Goal: Task Accomplishment & Management: Manage account settings

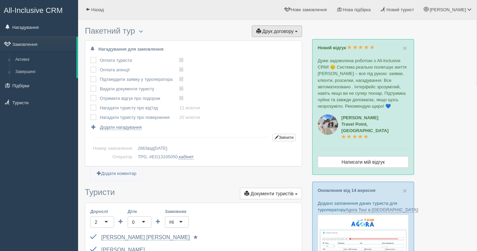
click at [267, 26] on button "Друк договору Друк" at bounding box center [277, 31] width 50 height 12
click at [277, 32] on span "Друк договору" at bounding box center [277, 30] width 31 height 5
click at [268, 45] on link "TPG" at bounding box center [269, 43] width 66 height 11
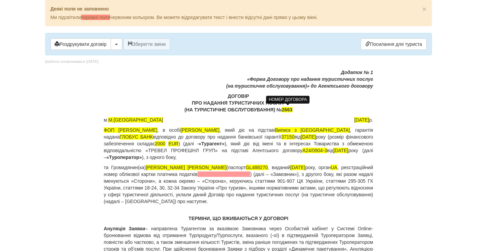
click at [290, 111] on span "2663" at bounding box center [286, 109] width 11 height 5
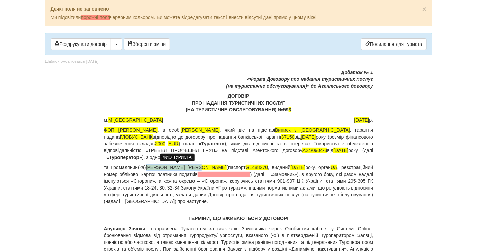
drag, startPoint x: 206, startPoint y: 166, endPoint x: 149, endPoint y: 167, distance: 57.0
click at [149, 167] on p "та Громадянин(ка) SHARDENKOVA [PERSON_NAME] (паспорт [PASSPORT] , виданий [DATE…" at bounding box center [238, 184] width 269 height 41
click at [294, 104] on p "ДОГОВІР ПРО НАДАННЯ ТУРИСТИЧНИХ ПОСЛУГ (НА ТУРИСТИЧНЕ ОБСЛУГОВУВАННЯ) №59 3" at bounding box center [238, 103] width 269 height 20
click at [294, 108] on p "ДОГОВІР ПРО НАДАННЯ ТУРИСТИЧНИХ ПОСЛУГ (НА ТУРИСТИЧНЕ ОБСЛУГОВУВАННЯ) №59 3" at bounding box center [238, 103] width 269 height 20
click at [153, 167] on span "[PERSON_NAME] [PERSON_NAME]" at bounding box center [186, 166] width 81 height 5
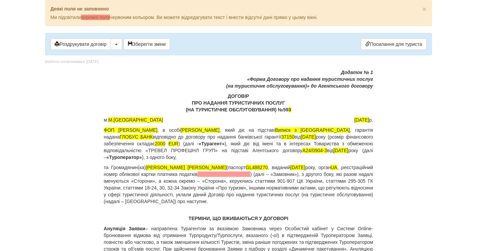
click at [192, 164] on span "[PERSON_NAME] [PERSON_NAME]" at bounding box center [186, 166] width 81 height 5
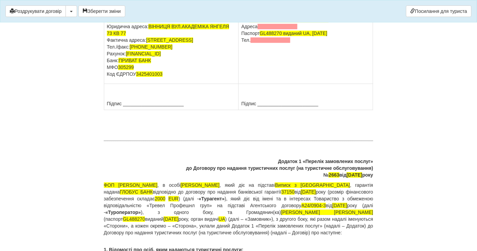
scroll to position [4861, 0]
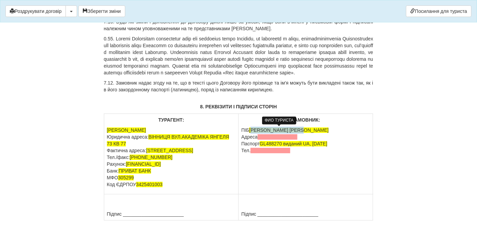
drag, startPoint x: 313, startPoint y: 129, endPoint x: 252, endPoint y: 129, distance: 61.0
click at [252, 129] on p "ПІБ [PERSON_NAME] [PERSON_NAME] [GEOGRAPHIC_DATA] Паспорт [PASSPORT] виданий UA…" at bounding box center [305, 140] width 129 height 27
click at [299, 129] on span "Шарденкова Тетяна Ыванывна" at bounding box center [288, 129] width 79 height 5
click at [308, 128] on span "Шарденкова Тетяна Іванывна" at bounding box center [288, 129] width 79 height 5
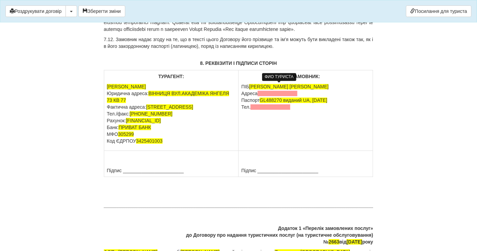
scroll to position [5012, 0]
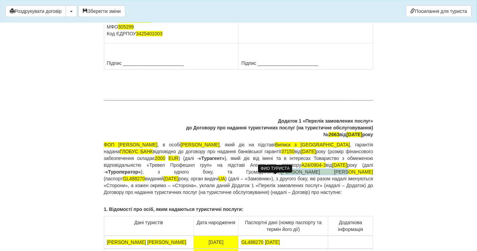
drag, startPoint x: 305, startPoint y: 175, endPoint x: 247, endPoint y: 177, distance: 58.0
click at [247, 177] on p "ФОП ЗЕНІНА ЛЮДМИЛА ДМИТРІВНА , в особі Зеніна Людмила Дмитрівна , який діє на п…" at bounding box center [238, 168] width 269 height 54
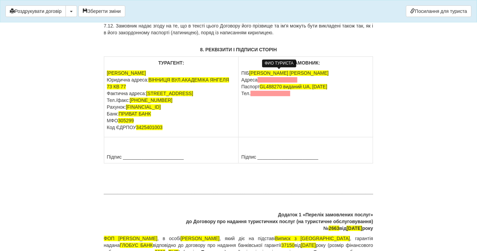
scroll to position [4861, 0]
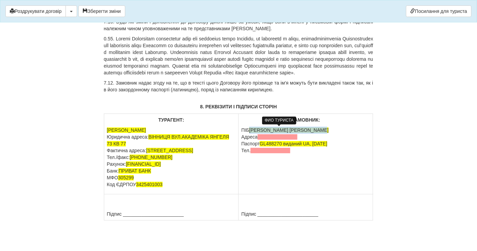
drag, startPoint x: 251, startPoint y: 127, endPoint x: 316, endPoint y: 128, distance: 65.1
click at [316, 128] on p "ПІБ Шарденкова Тетяна Іванівна Адреса Паспорт GL488270 виданий UA, 21.04.2025 Т…" at bounding box center [305, 140] width 129 height 27
copy span "Шарденкова Тетяна Іванівна"
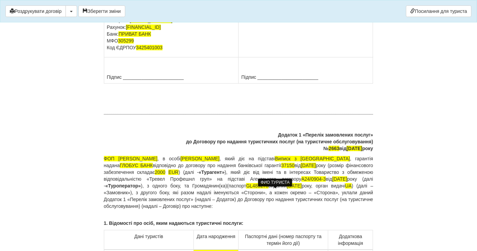
scroll to position [5012, 0]
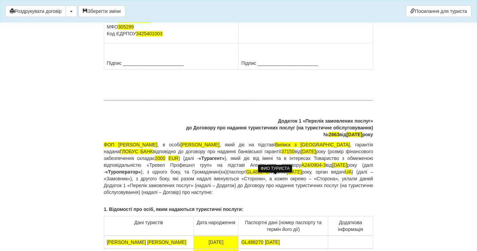
click at [233, 178] on p "ФОП ЗЕНІНА ЛЮДМИЛА ДМИТРІВНА , в особі Зеніна Людмила Дмитрівна , який діє на п…" at bounding box center [238, 168] width 269 height 54
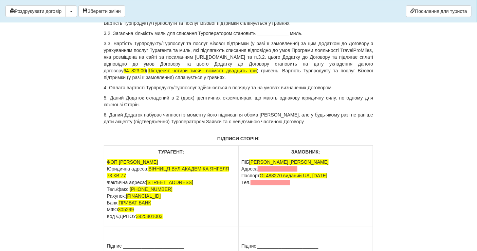
scroll to position [5615, 0]
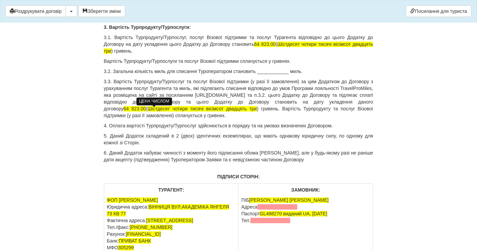
click at [146, 110] on span "64 823.00" at bounding box center [134, 108] width 22 height 5
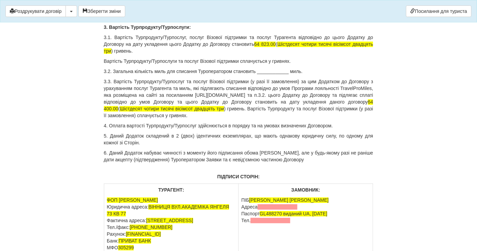
click at [237, 107] on p "3.3. Вартість Турпродукту/Турпослуг та послуг Візової підтримки (у разі її замо…" at bounding box center [238, 98] width 269 height 41
click at [231, 110] on span "Шістдесят чотири тисячі чотириста двадцять три" at bounding box center [175, 108] width 111 height 5
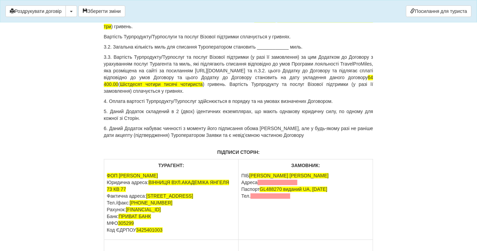
scroll to position [5652, 0]
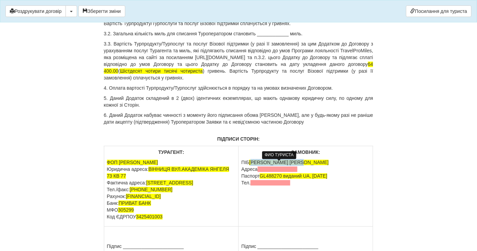
drag, startPoint x: 317, startPoint y: 164, endPoint x: 252, endPoint y: 161, distance: 64.9
click at [252, 161] on p "ПІБ SHARDENKOVA TETIANA Адреса Паспорт GL488270 виданий UA, 21.04.2025 Тел." at bounding box center [305, 172] width 129 height 27
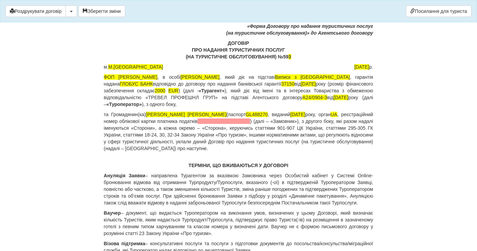
scroll to position [0, 0]
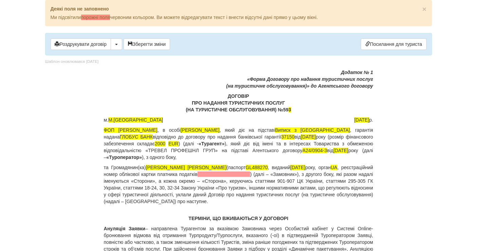
click at [194, 164] on p "та Громадянин(ка) Шарденкова Тетяна (паспорт GL488270 , виданий 21.04.2025 року…" at bounding box center [238, 184] width 269 height 41
drag, startPoint x: 96, startPoint y: 43, endPoint x: 363, endPoint y: 223, distance: 321.7
click at [96, 43] on button "Роздрукувати договір" at bounding box center [81, 44] width 60 height 12
drag, startPoint x: 94, startPoint y: 42, endPoint x: 373, endPoint y: 226, distance: 334.3
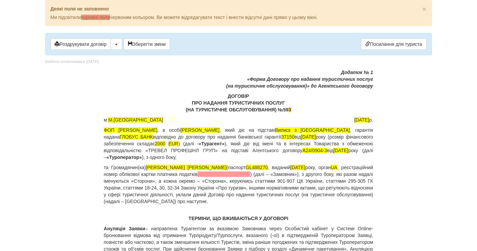
click at [94, 42] on button "Роздрукувати договір" at bounding box center [81, 44] width 60 height 12
click at [88, 43] on button "Роздрукувати договір" at bounding box center [81, 44] width 60 height 12
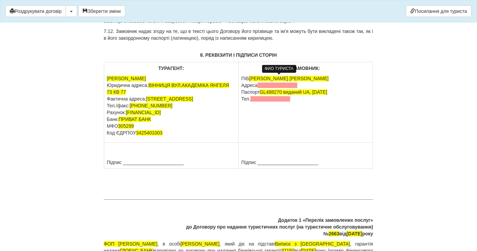
scroll to position [4988, 0]
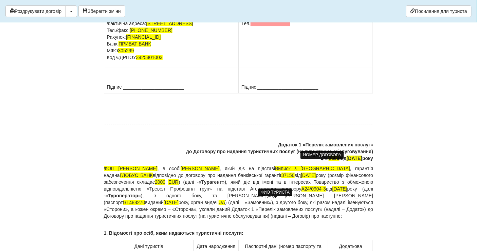
click at [328, 161] on span "2663" at bounding box center [333, 157] width 11 height 5
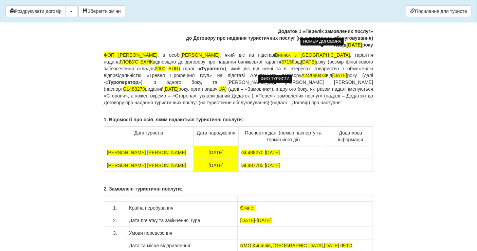
scroll to position [5026, 0]
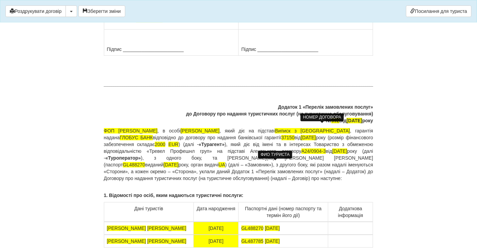
click at [44, 11] on button "Роздрукувати договір" at bounding box center [35, 11] width 60 height 12
click at [45, 11] on button "Роздрукувати договір" at bounding box center [35, 11] width 60 height 12
click at [48, 16] on button "Роздрукувати договір" at bounding box center [35, 11] width 60 height 12
click at [20, 8] on button "Роздрукувати договір" at bounding box center [35, 11] width 60 height 12
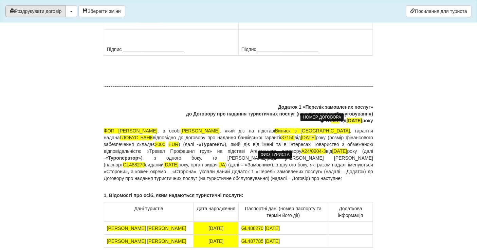
click at [25, 9] on button "Роздрукувати договір" at bounding box center [35, 11] width 60 height 12
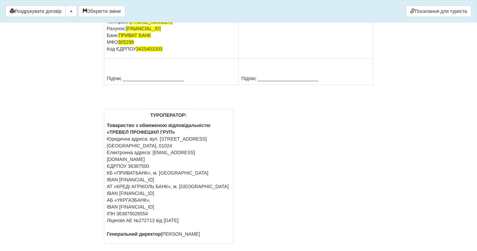
scroll to position [5855, 0]
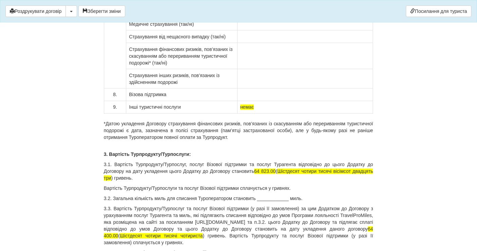
scroll to position [5591, 0]
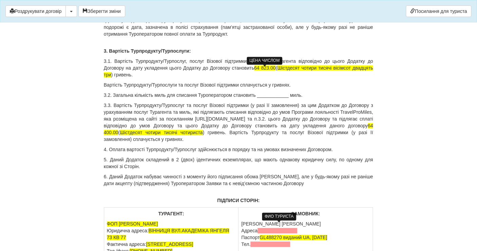
click at [267, 71] on span "64 823.00" at bounding box center [265, 67] width 22 height 5
click at [268, 71] on span "64 823.00" at bounding box center [265, 67] width 22 height 5
click at [339, 70] on span "Шістдесят чотири тисячі вісімсот двадцять три" at bounding box center [238, 71] width 269 height 12
click at [339, 70] on span "Шістдесят чотири тисячі пятсот двадцять три" at bounding box center [238, 71] width 269 height 12
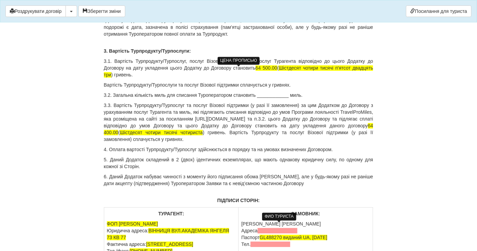
click at [355, 71] on span "Шістдесят чотири тисячі п'ятсот двадцять три" at bounding box center [238, 71] width 269 height 12
click at [275, 71] on span "Шістдесят чотири тисячі п'ятсот гривеньтри" at bounding box center [323, 67] width 96 height 5
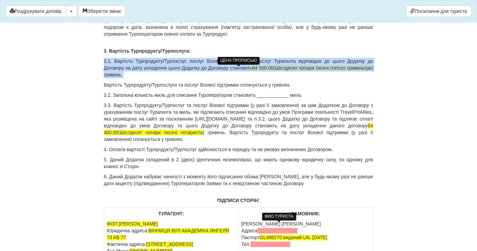
click at [275, 71] on span "Шістдесят чотири тисячі п'ятсот гривеньтри" at bounding box center [323, 67] width 96 height 5
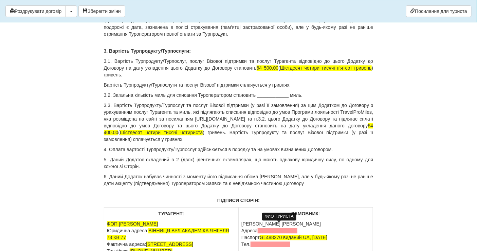
scroll to position [5629, 0]
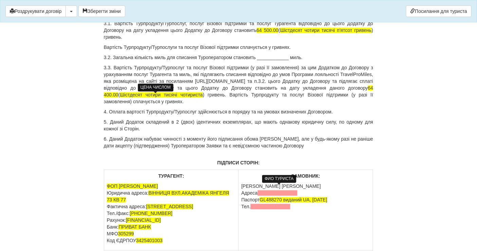
click at [155, 97] on span "64 400.00" at bounding box center [238, 91] width 269 height 12
click at [202, 97] on span "Шістдесят чотири тисячі чотириста" at bounding box center [161, 94] width 83 height 5
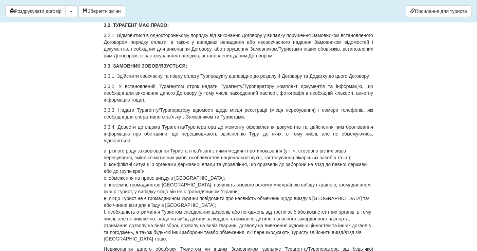
scroll to position [1898, 0]
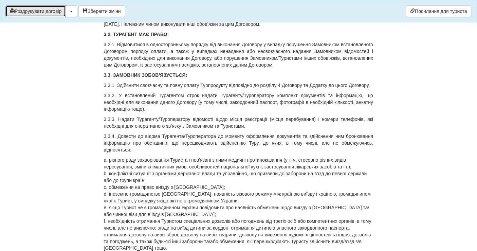
drag, startPoint x: 38, startPoint y: 14, endPoint x: 374, endPoint y: 223, distance: 395.7
click at [38, 14] on button "Роздрукувати договір" at bounding box center [35, 11] width 60 height 12
click at [37, 5] on div "Роздрукувати договір Скачати PDF Зберегти зміни Посилання для туриста" at bounding box center [238, 11] width 477 height 22
click at [38, 6] on button "Роздрукувати договір" at bounding box center [35, 11] width 60 height 12
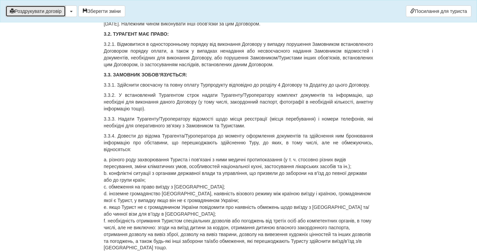
click at [40, 15] on button "Роздрукувати договір" at bounding box center [35, 11] width 60 height 12
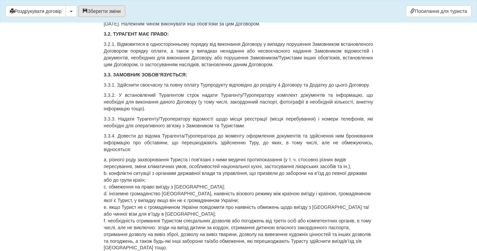
click at [108, 11] on button "Зберегти зміни" at bounding box center [101, 11] width 47 height 12
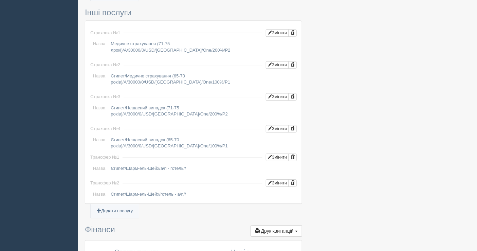
scroll to position [637, 0]
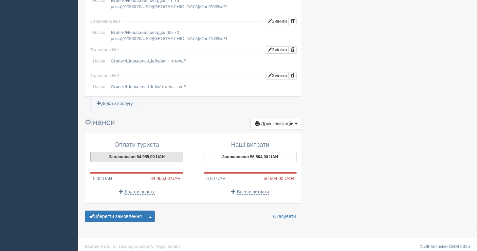
click at [140, 152] on button "Заплановано 64 955,00 UAH" at bounding box center [136, 157] width 93 height 10
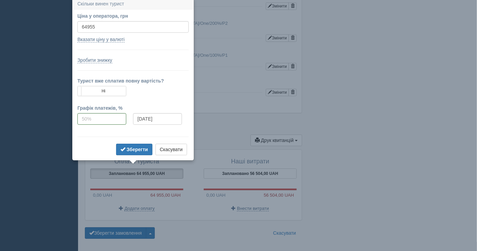
scroll to position [618, 0]
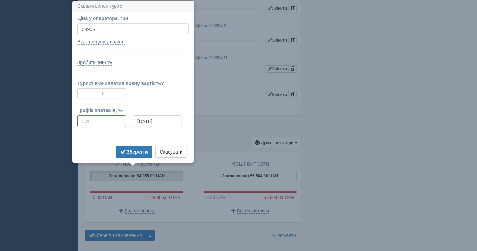
click at [121, 30] on input "64955" at bounding box center [132, 29] width 111 height 12
type input "64500"
click at [132, 152] on b "Зберегти" at bounding box center [137, 151] width 21 height 5
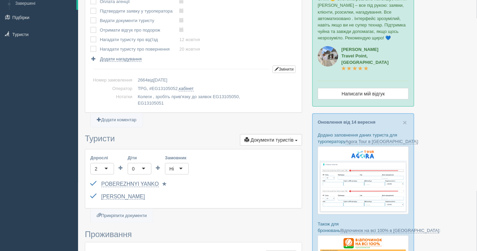
scroll to position [0, 0]
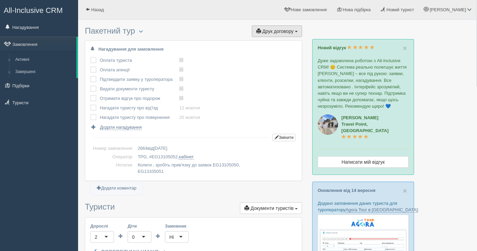
click at [277, 32] on span "Друк договору" at bounding box center [277, 30] width 31 height 5
click at [248, 44] on link "TPG" at bounding box center [269, 43] width 66 height 11
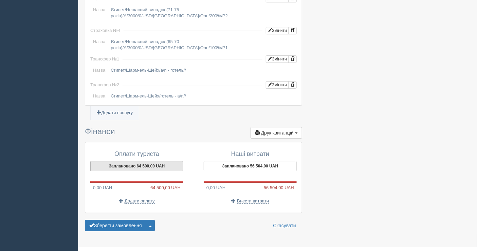
scroll to position [637, 0]
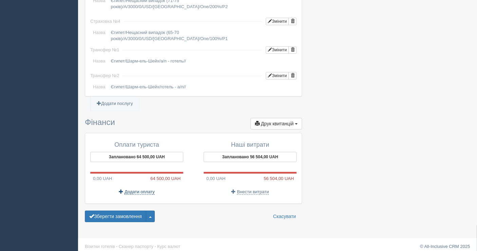
click at [141, 189] on span "Додати оплату" at bounding box center [139, 191] width 30 height 5
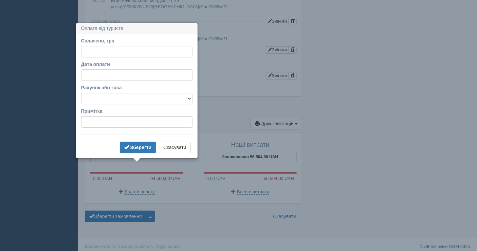
type input "3"
type input "20000"
click at [124, 97] on select "Банківський рахунок Готівкова каса" at bounding box center [136, 99] width 111 height 12
select select "1597"
click at [81, 93] on select "Банківський рахунок Готівкова каса" at bounding box center [136, 99] width 111 height 12
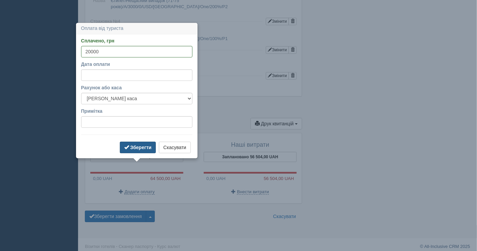
click at [147, 149] on b "Зберегти" at bounding box center [140, 146] width 21 height 5
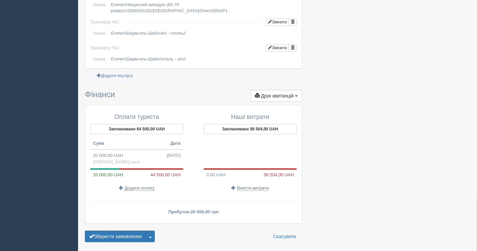
scroll to position [685, 0]
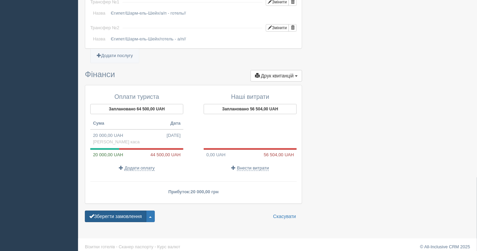
click at [119, 216] on button "Зберегти замовлення" at bounding box center [115, 216] width 61 height 12
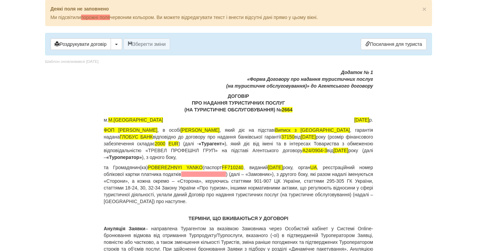
click at [293, 106] on p "ДОГОВІР ПРО НАДАННЯ ТУРИСТИЧНИХ ПОСЛУГ (НА ТУРИСТИЧНЕ ОБСЛУГОВУВАННЯ) № 2664" at bounding box center [238, 103] width 269 height 20
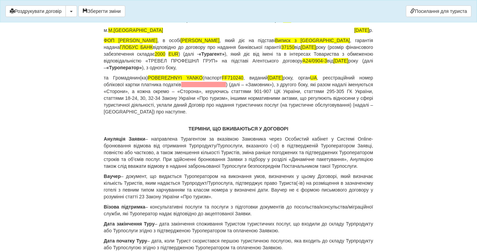
scroll to position [38, 0]
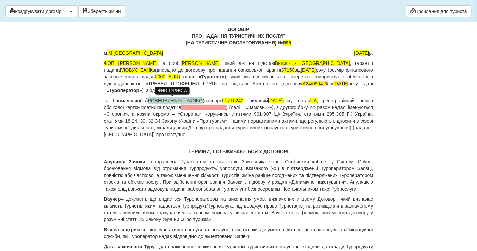
drag, startPoint x: 197, startPoint y: 98, endPoint x: 147, endPoint y: 98, distance: 50.5
click at [148, 98] on span "POBEREZHNYI YANKO" at bounding box center [175, 100] width 55 height 5
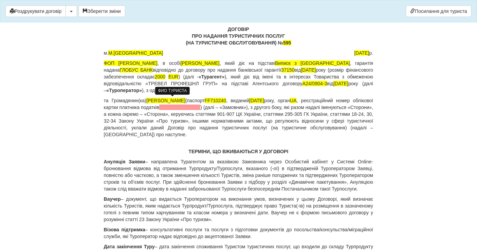
drag, startPoint x: 147, startPoint y: 99, endPoint x: 214, endPoint y: 98, distance: 67.5
click at [185, 98] on span "Побережний Янко Михайлович" at bounding box center [165, 100] width 39 height 5
copy span "Побережний Янко Михайлович"
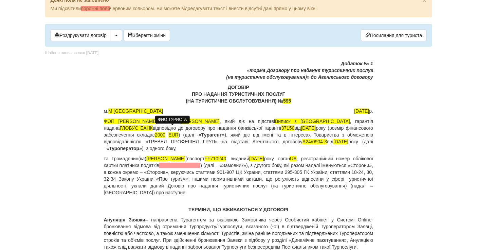
scroll to position [0, 0]
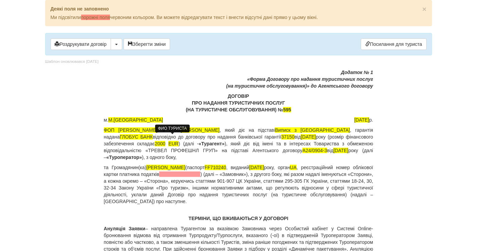
click at [147, 168] on span "Побережний Янко Михайлович" at bounding box center [165, 166] width 39 height 5
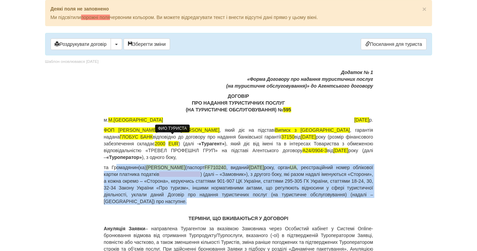
click at [147, 168] on span "Побережний Янко Михайлович" at bounding box center [165, 166] width 39 height 5
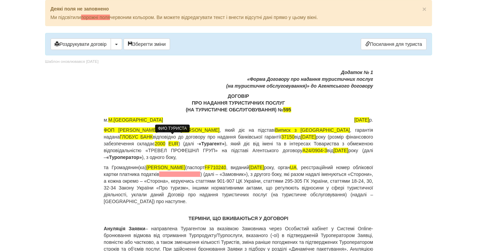
click at [172, 157] on p "ФОП ЗЕНІНА ЛЮДМИЛА ДМИТРІВНА , в особі Зеніна Людмила Дмитрівна , який діє на п…" at bounding box center [238, 144] width 269 height 34
drag, startPoint x: 216, startPoint y: 167, endPoint x: 146, endPoint y: 165, distance: 69.5
click at [146, 165] on p "та Громадянин(ка) Побережний Янко Михайлович (паспорт FF710240 , виданий 20.02.…" at bounding box center [238, 184] width 269 height 41
copy p "Побережний Янко Михайлович"
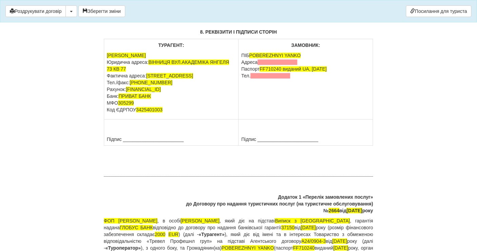
scroll to position [4936, 0]
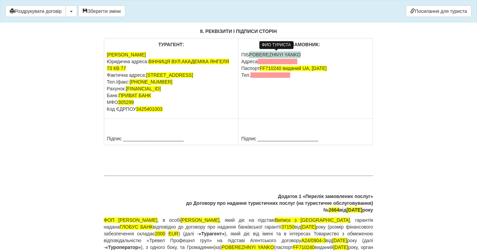
drag, startPoint x: 309, startPoint y: 50, endPoint x: 252, endPoint y: 56, distance: 58.0
click at [252, 56] on td "ЗАМОВНИК: ПІБ POBEREZHNYI YANKO Адреса Паспорт FF710240 виданий UA, 20.02.2017 …" at bounding box center [305, 78] width 134 height 80
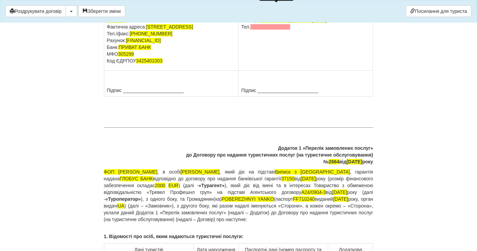
scroll to position [5012, 0]
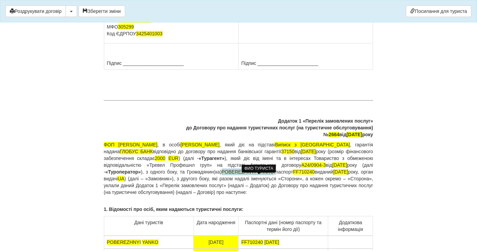
drag, startPoint x: 284, startPoint y: 177, endPoint x: 234, endPoint y: 177, distance: 50.5
click at [234, 177] on p "ФОП ЗЕНІНА ЛЮДМИЛА ДМИТРІВНА , в особі Зеніна Людмила Дмитрівна , який діє на п…" at bounding box center [238, 168] width 269 height 54
click at [327, 138] on p "Додаток 1 «Перелік замовлених послуг» до Договору про надання туристичних послу…" at bounding box center [238, 127] width 269 height 20
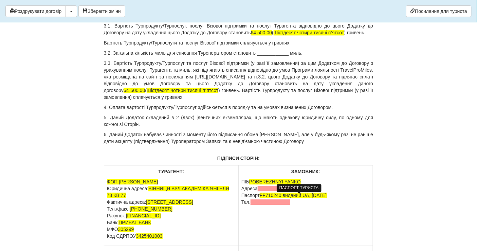
scroll to position [5690, 0]
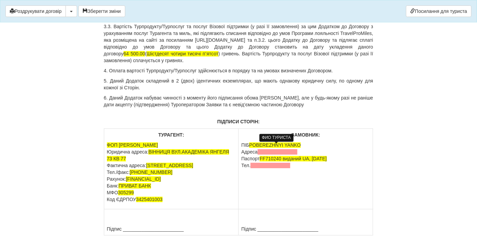
click at [299, 145] on span "POBEREZHNYI YANKO" at bounding box center [275, 144] width 52 height 5
drag, startPoint x: 301, startPoint y: 146, endPoint x: 251, endPoint y: 144, distance: 49.9
click at [251, 144] on span "POBEREZHNYI YANKO" at bounding box center [275, 144] width 52 height 5
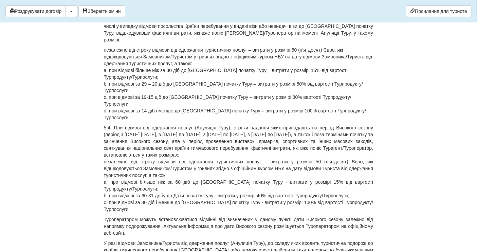
scroll to position [0, 0]
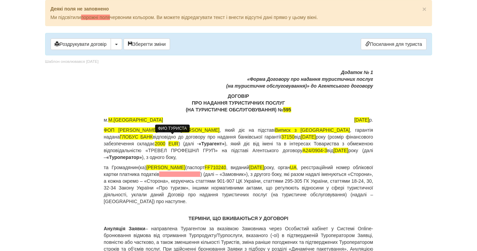
click at [97, 42] on button "Роздрукувати договір" at bounding box center [81, 44] width 60 height 12
click at [99, 40] on button "Роздрукувати договір" at bounding box center [81, 44] width 60 height 12
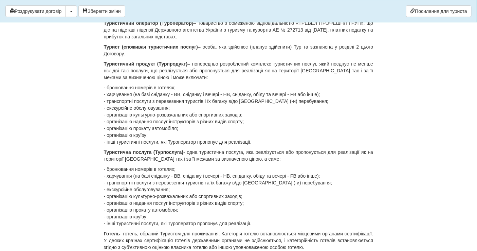
scroll to position [452, 0]
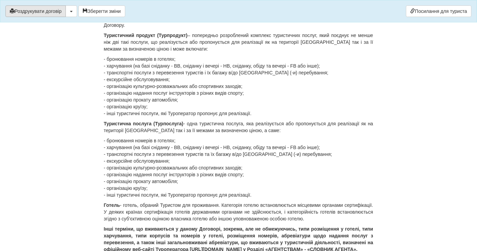
click at [46, 7] on button "Роздрукувати договір" at bounding box center [35, 11] width 60 height 12
click at [44, 8] on button "Роздрукувати договір" at bounding box center [35, 11] width 60 height 12
click at [41, 5] on button "Роздрукувати договір" at bounding box center [35, 11] width 60 height 12
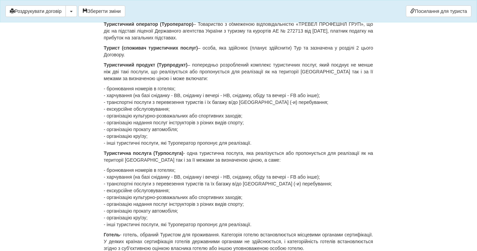
scroll to position [414, 0]
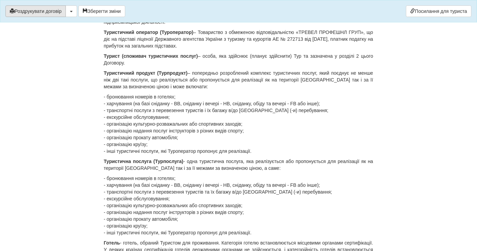
click at [60, 6] on button "Роздрукувати договір" at bounding box center [35, 11] width 60 height 12
click at [95, 11] on button "Зберегти зміни" at bounding box center [101, 11] width 47 height 12
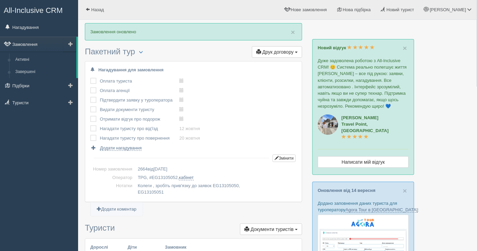
click at [21, 47] on link "Замовлення" at bounding box center [38, 44] width 76 height 15
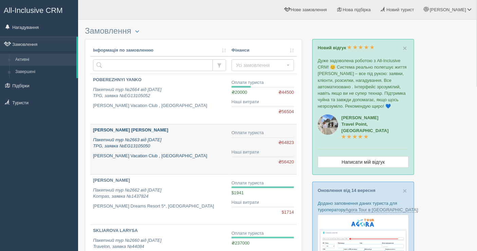
click at [134, 145] on icon "Пакетний тур №2663 від [DATE] TPG, заявка №EG13105050" at bounding box center [127, 143] width 69 height 12
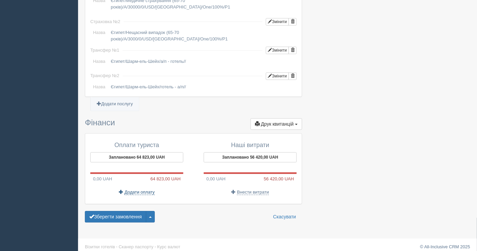
scroll to position [559, 0]
click at [138, 152] on button "Заплановано 64 823,00 UAH" at bounding box center [136, 157] width 93 height 10
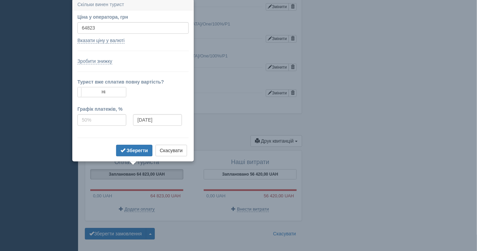
scroll to position [540, 0]
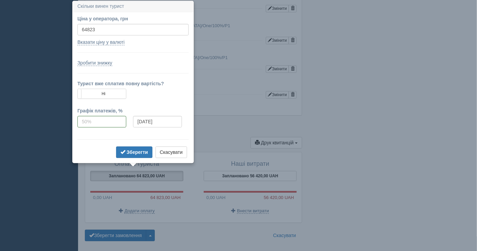
click at [98, 21] on label "Ціна у оператора, грн" at bounding box center [132, 18] width 111 height 7
click at [98, 24] on input "64823" at bounding box center [132, 30] width 111 height 12
drag, startPoint x: 97, startPoint y: 31, endPoint x: 94, endPoint y: 27, distance: 4.1
click at [96, 31] on input "64823" at bounding box center [132, 30] width 111 height 12
type input "64500"
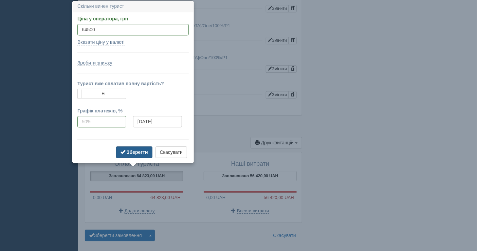
click at [141, 152] on b "Зберегти" at bounding box center [137, 151] width 21 height 5
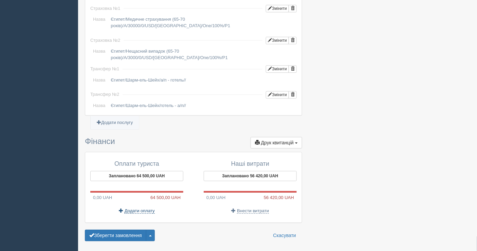
click at [143, 208] on span "Додати оплату" at bounding box center [139, 210] width 30 height 5
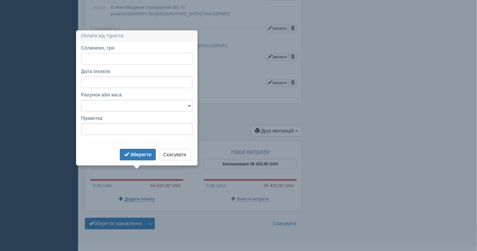
scroll to position [559, 0]
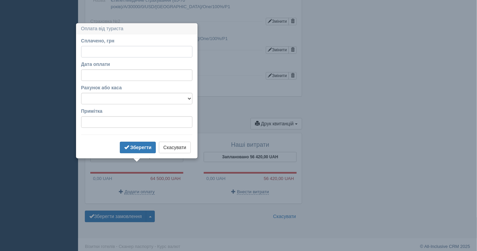
click at [95, 49] on input "Сплачено, грн" at bounding box center [136, 52] width 111 height 12
click at [181, 94] on select "Банківський рахунок Готівкова каса" at bounding box center [136, 99] width 111 height 12
select select "1598"
click at [81, 93] on select "Банківський рахунок Готівкова каса" at bounding box center [136, 99] width 111 height 12
click at [117, 50] on input "Сплачено, грн" at bounding box center [136, 52] width 111 height 12
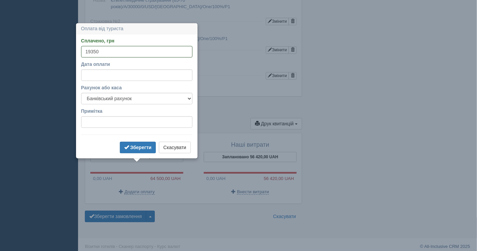
type input "19350"
click at [120, 141] on button "Зберегти" at bounding box center [138, 147] width 36 height 12
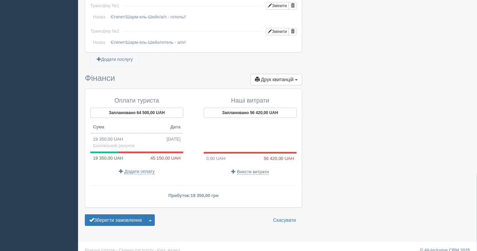
scroll to position [607, 0]
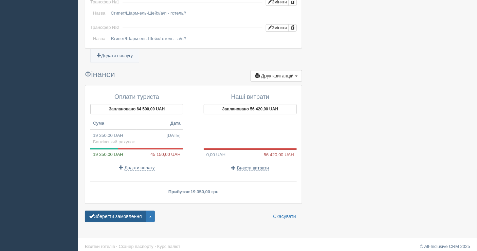
click at [120, 213] on button "Зберегти замовлення" at bounding box center [115, 216] width 61 height 12
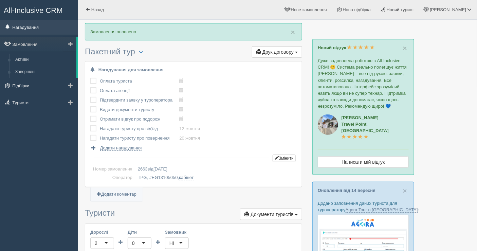
click at [27, 25] on link "Нагадування" at bounding box center [39, 27] width 78 height 15
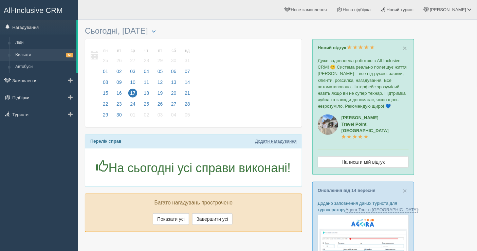
click at [38, 54] on link "Вильоти 59" at bounding box center [44, 55] width 64 height 12
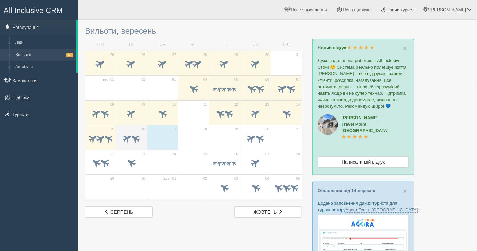
click at [127, 142] on span at bounding box center [131, 139] width 24 height 12
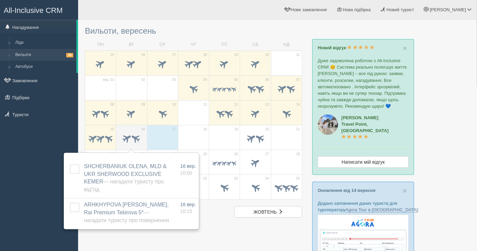
click at [138, 134] on span at bounding box center [135, 137] width 11 height 11
click at [93, 135] on span at bounding box center [92, 138] width 11 height 11
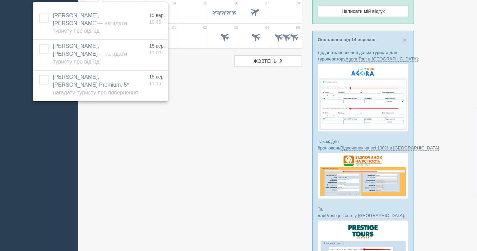
scroll to position [188, 0]
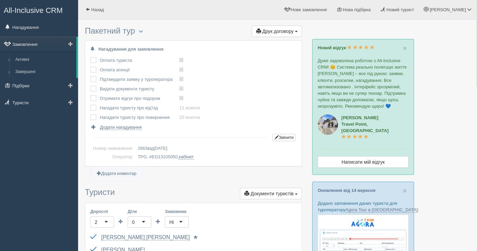
click at [32, 45] on link "Замовлення" at bounding box center [38, 44] width 76 height 15
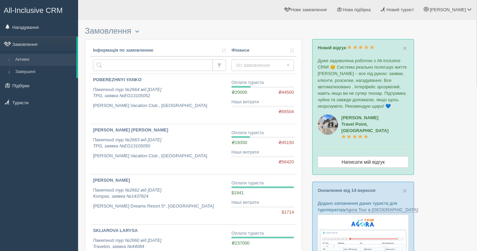
click at [30, 158] on div "All-Inclusive CRM Нагадування Замовлення Активні Завершені" at bounding box center [39, 125] width 78 height 251
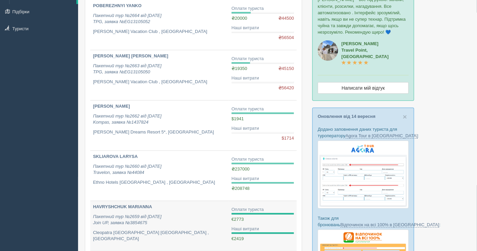
scroll to position [75, 0]
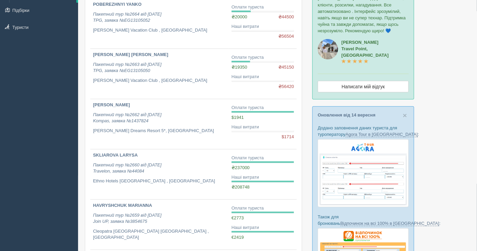
click at [31, 145] on div "All-Inclusive CRM Нагадування Замовлення Активні Завершені" at bounding box center [39, 50] width 78 height 251
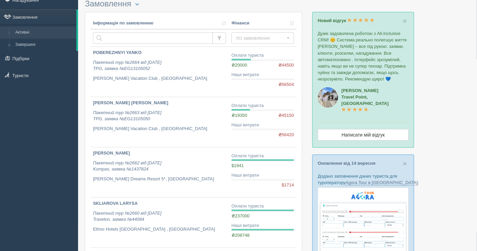
scroll to position [0, 0]
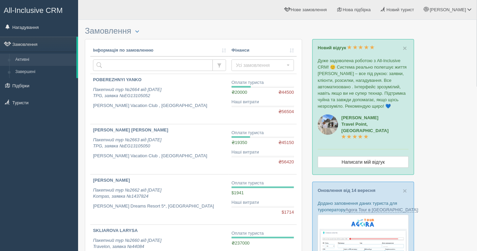
click at [0, 170] on div "All-Inclusive CRM Нагадування Замовлення Активні Завершені" at bounding box center [39, 125] width 78 height 251
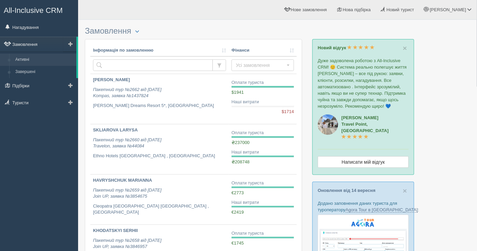
click at [41, 38] on link "Замовлення" at bounding box center [38, 44] width 76 height 15
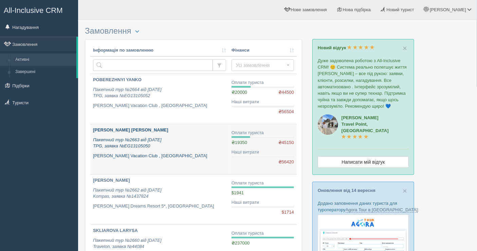
click at [186, 159] on link "[PERSON_NAME] [PERSON_NAME] Пакетний тур №2663 від [DATE] TPG, заявка №EG131050…" at bounding box center [159, 149] width 138 height 50
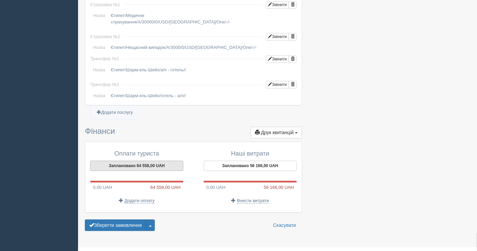
scroll to position [546, 0]
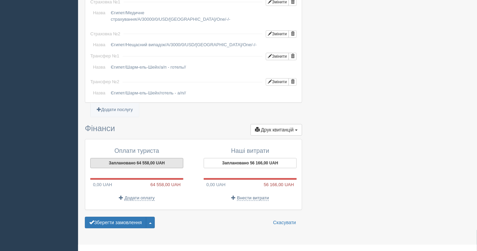
click at [156, 158] on button "Заплановано 64 558,00 UAH" at bounding box center [136, 163] width 93 height 10
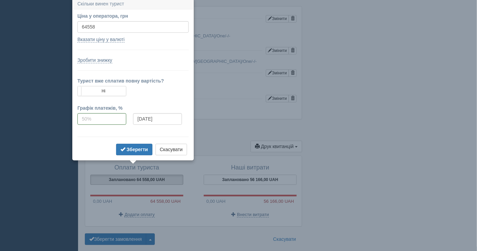
scroll to position [528, 0]
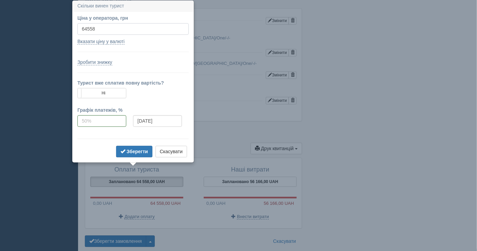
click at [97, 28] on input "64558" at bounding box center [132, 29] width 111 height 12
type input "64500"
click at [125, 152] on span "submit" at bounding box center [122, 151] width 5 height 5
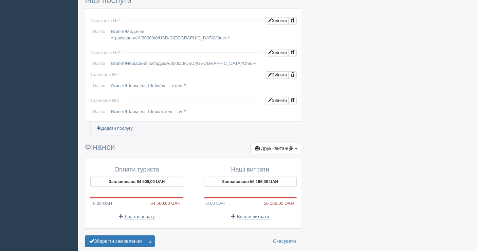
click at [123, 235] on button "Зберегти замовлення" at bounding box center [115, 241] width 61 height 12
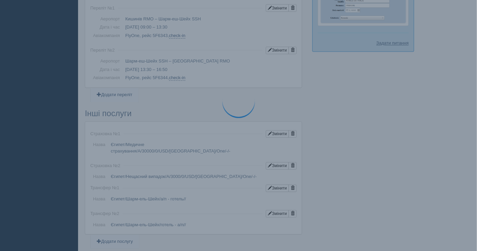
scroll to position [316, 0]
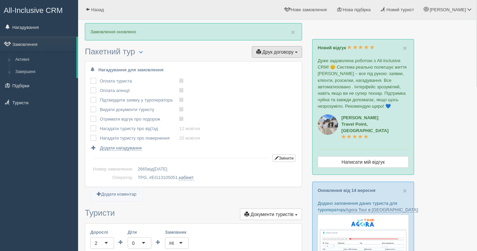
click at [287, 49] on span "Друк договору" at bounding box center [277, 51] width 31 height 5
click at [267, 59] on link "TPG" at bounding box center [269, 64] width 66 height 11
click at [48, 46] on link "Замовлення" at bounding box center [38, 44] width 76 height 15
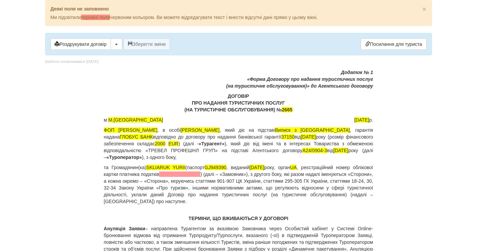
click at [287, 100] on p "ДОГОВІР ПРО НАДАННЯ ТУРИСТИЧНИХ ПОСЛУГ (НА ТУРИСТИЧНЕ ОБСЛУГОВУВАННЯ) № 2665" at bounding box center [238, 103] width 269 height 20
click at [288, 107] on span "2665" at bounding box center [286, 109] width 11 height 5
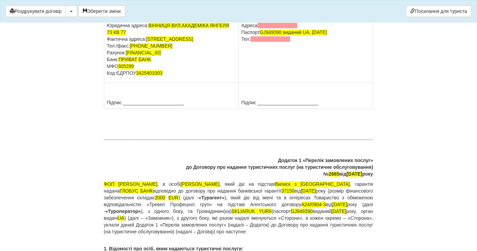
scroll to position [5050, 0]
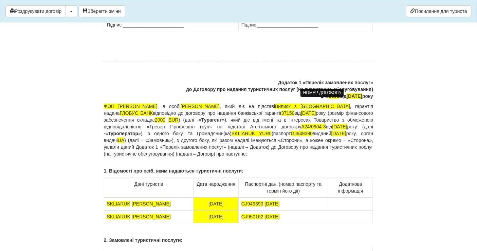
click at [328, 99] on span "2665" at bounding box center [333, 95] width 11 height 5
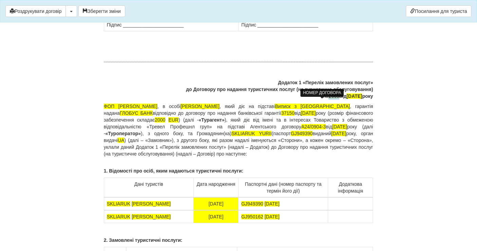
click at [328, 99] on span "2665" at bounding box center [333, 95] width 11 height 5
click at [100, 14] on button "Зберегти зміни" at bounding box center [101, 11] width 47 height 12
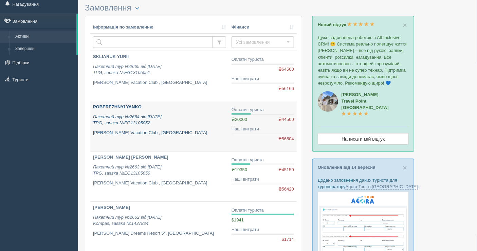
scroll to position [38, 0]
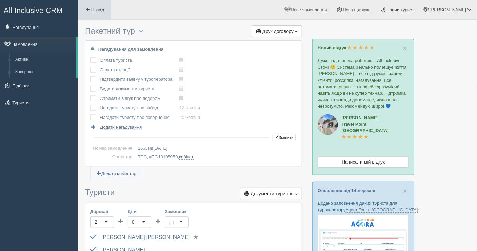
click at [90, 8] on span at bounding box center [87, 9] width 4 height 4
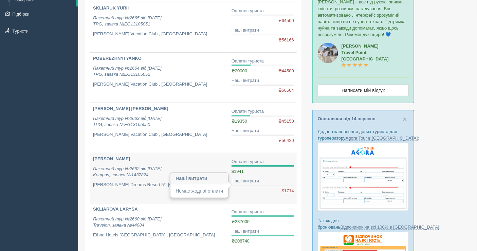
scroll to position [75, 0]
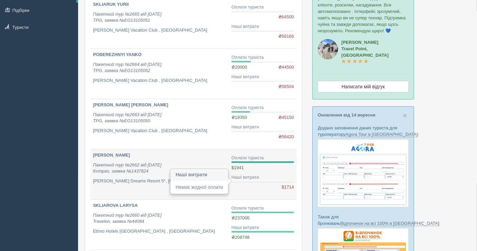
click at [251, 174] on div "Наші витрати" at bounding box center [262, 177] width 62 height 6
click at [161, 164] on icon "Пакетний тур №2662 від [DATE] Kompas, заявка №1437824" at bounding box center [127, 168] width 69 height 12
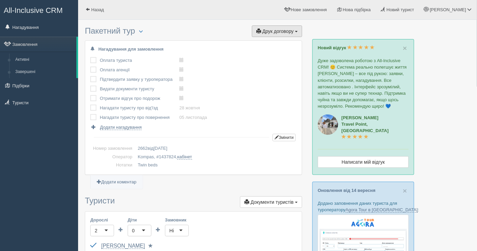
click at [255, 33] on button "Друк договору Друк" at bounding box center [277, 31] width 50 height 12
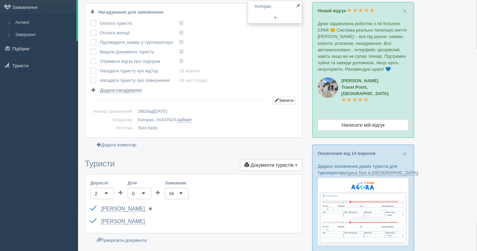
scroll to position [151, 0]
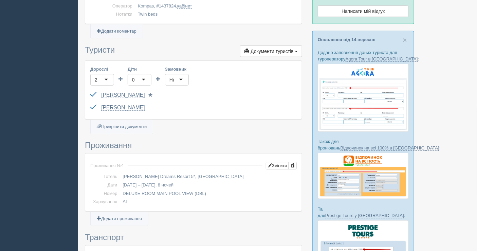
click at [219, 146] on h3 "Проживання" at bounding box center [193, 145] width 217 height 9
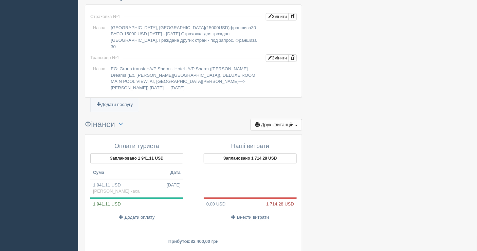
scroll to position [577, 0]
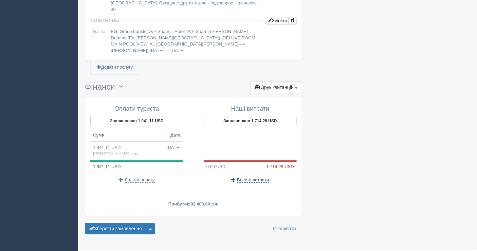
click at [241, 177] on span "Внести витрати" at bounding box center [253, 179] width 32 height 5
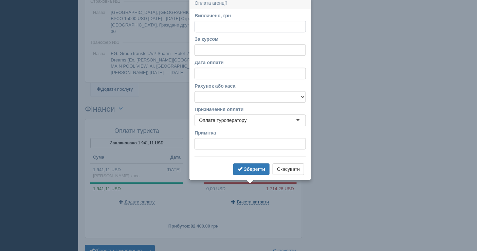
scroll to position [552, 0]
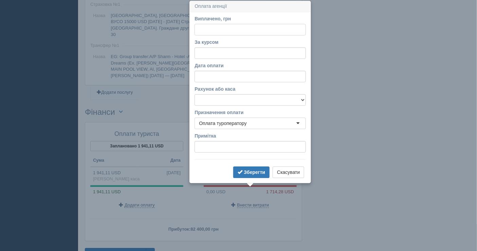
paste input "72771.19"
type input "72771.19"
click at [224, 59] on form "Виплачено, грн 72771.19 За курсом Дата оплати Рахунок або каса Банківський раху…" at bounding box center [249, 97] width 111 height 164
click at [251, 169] on b "Зберегти" at bounding box center [254, 171] width 21 height 5
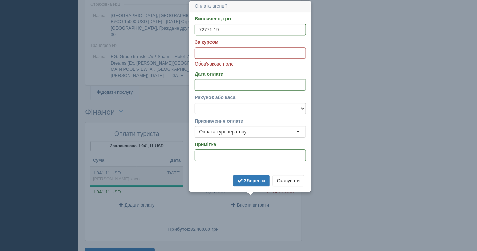
click at [139, 167] on td "1 941,11 USD 17.09.2025 Готівкова каса" at bounding box center [136, 176] width 93 height 18
type input "82400.00"
type input "42.45"
select select "1597"
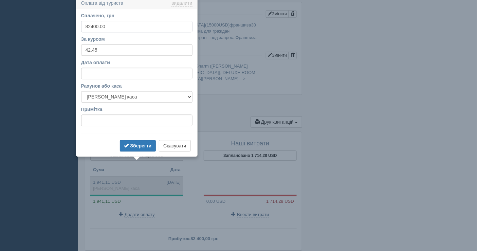
scroll to position [540, 0]
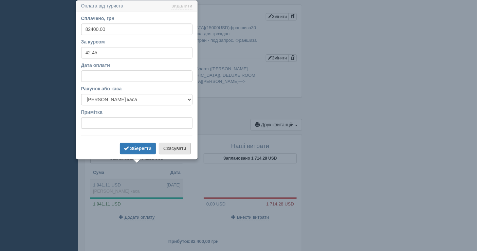
click at [170, 152] on button "Скасувати" at bounding box center [175, 148] width 32 height 12
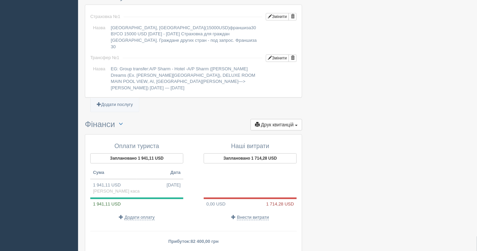
click at [231, 200] on div "0,00 USD 1 714,28 USD" at bounding box center [249, 203] width 93 height 6
click at [248, 214] on span "Внести витрати" at bounding box center [253, 216] width 32 height 5
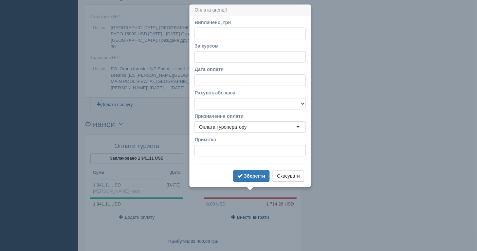
scroll to position [544, 0]
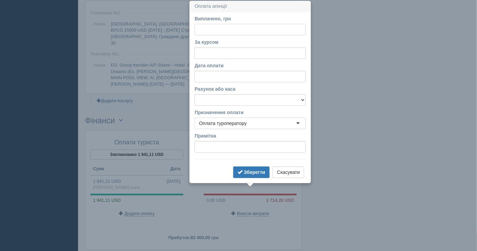
paste input "72771.19"
type input "72771.19"
click at [228, 53] on input "За курсом" at bounding box center [249, 53] width 111 height 12
type input "42.45"
drag, startPoint x: 244, startPoint y: 174, endPoint x: 220, endPoint y: 116, distance: 62.1
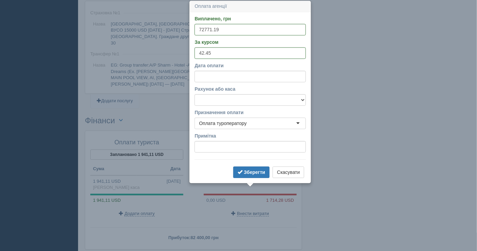
click at [220, 116] on form "Виплачено, грн 72771.19 За курсом 42.45 Дата оплати Рахунок або каса Банківськи…" at bounding box center [249, 97] width 111 height 164
click at [213, 84] on form "Виплачено, грн 72771.19 За курсом 42.45 Дата оплати Рахунок або каса Банківськи…" at bounding box center [249, 97] width 111 height 164
click at [213, 97] on select "Банківський рахунок Готівкова каса" at bounding box center [249, 100] width 111 height 12
select select "1598"
click at [194, 94] on select "Банківський рахунок Готівкова каса" at bounding box center [249, 100] width 111 height 12
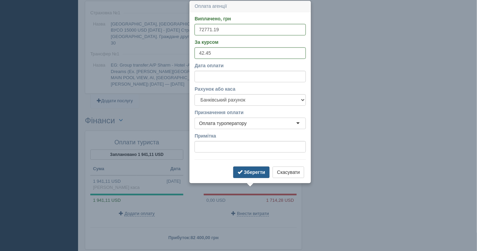
click at [244, 175] on button "Зберегти" at bounding box center [251, 172] width 36 height 12
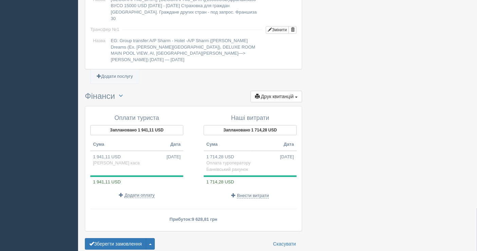
scroll to position [583, 0]
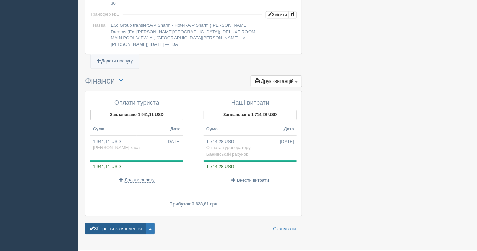
click at [124, 222] on button "Зберегти замовлення" at bounding box center [115, 228] width 61 height 12
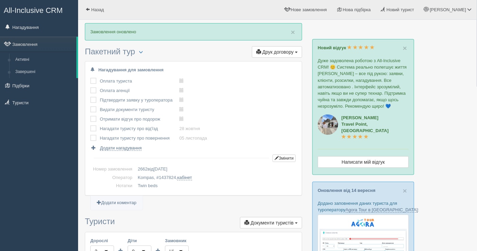
click at [0, 183] on div "All-Inclusive CRM Нагадування Замовлення Активні Завершені" at bounding box center [39, 125] width 78 height 251
click at [41, 31] on link "Нагадування" at bounding box center [39, 27] width 78 height 15
